Goal: Task Accomplishment & Management: Manage account settings

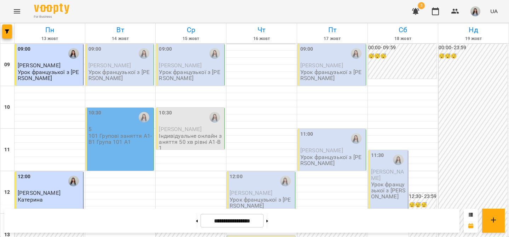
scroll to position [339, 0]
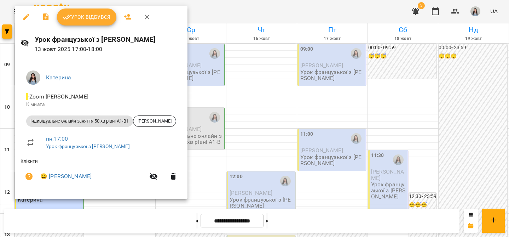
click at [78, 21] on button "Урок відбувся" at bounding box center [86, 16] width 59 height 17
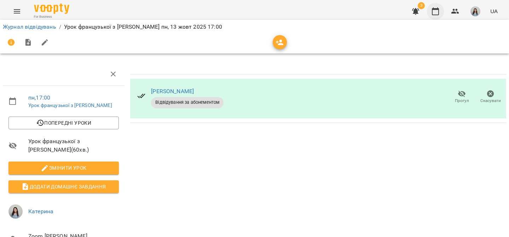
click at [435, 14] on icon "button" at bounding box center [435, 11] width 7 height 8
